Goal: Entertainment & Leisure: Consume media (video, audio)

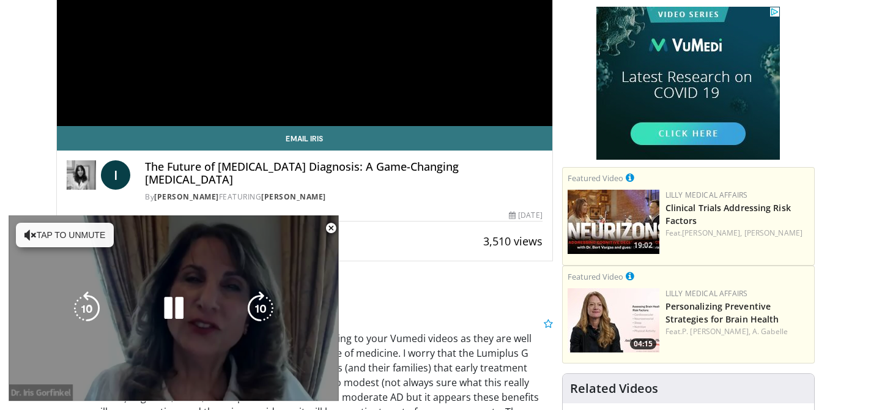
scroll to position [289, 0]
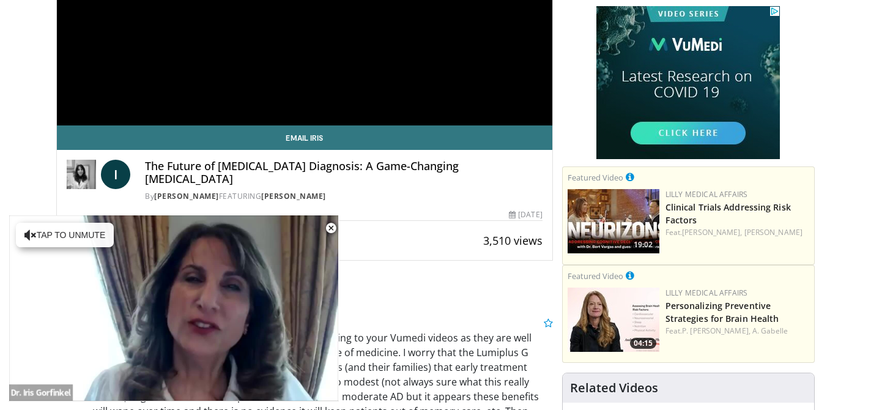
drag, startPoint x: 575, startPoint y: 321, endPoint x: 182, endPoint y: 255, distance: 397.8
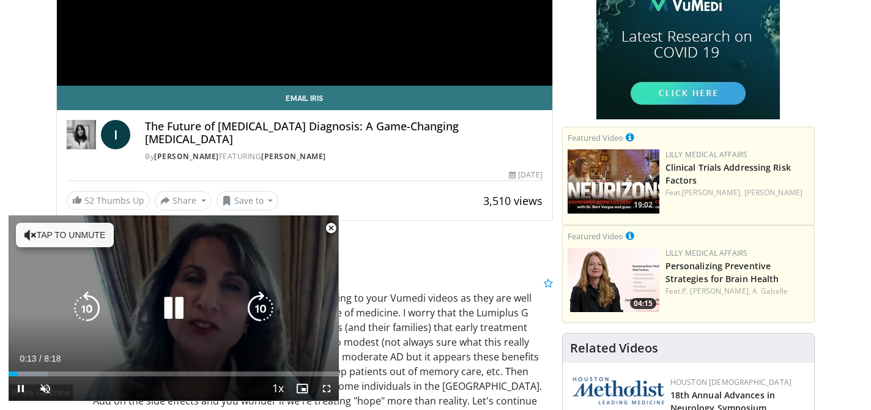
scroll to position [331, 0]
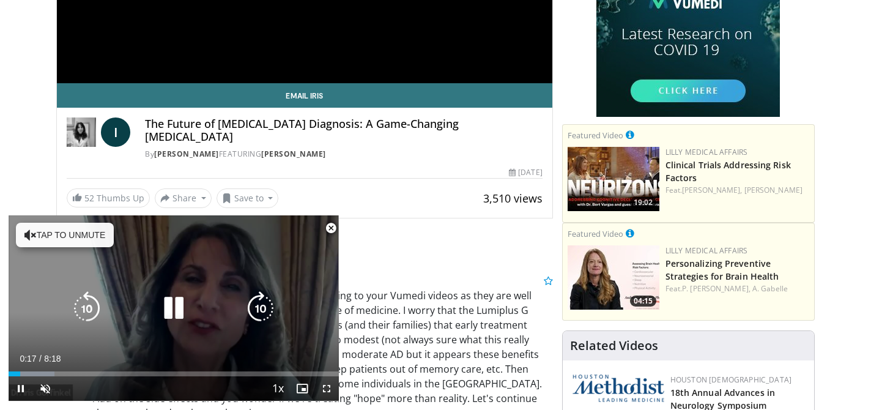
click at [176, 318] on icon "Video Player" at bounding box center [174, 308] width 34 height 34
click at [195, 249] on div "10 seconds Tap to unmute" at bounding box center [174, 307] width 330 height 185
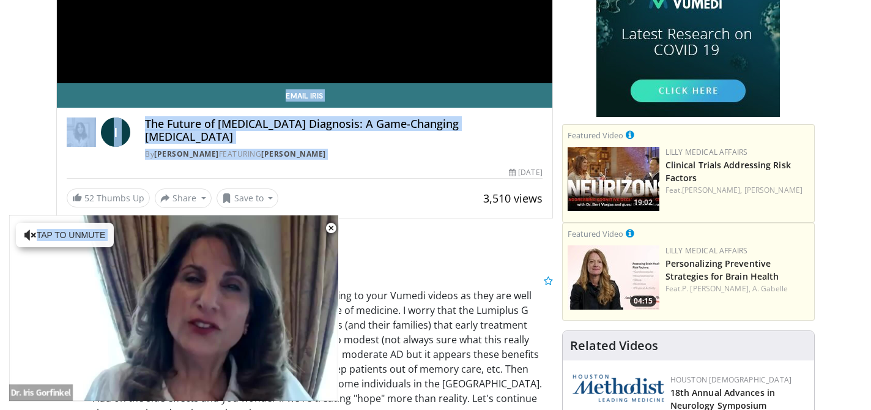
drag, startPoint x: 195, startPoint y: 249, endPoint x: 184, endPoint y: 152, distance: 97.9
click at [184, 152] on div "**********" at bounding box center [304, 11] width 497 height 415
